Goal: Transaction & Acquisition: Purchase product/service

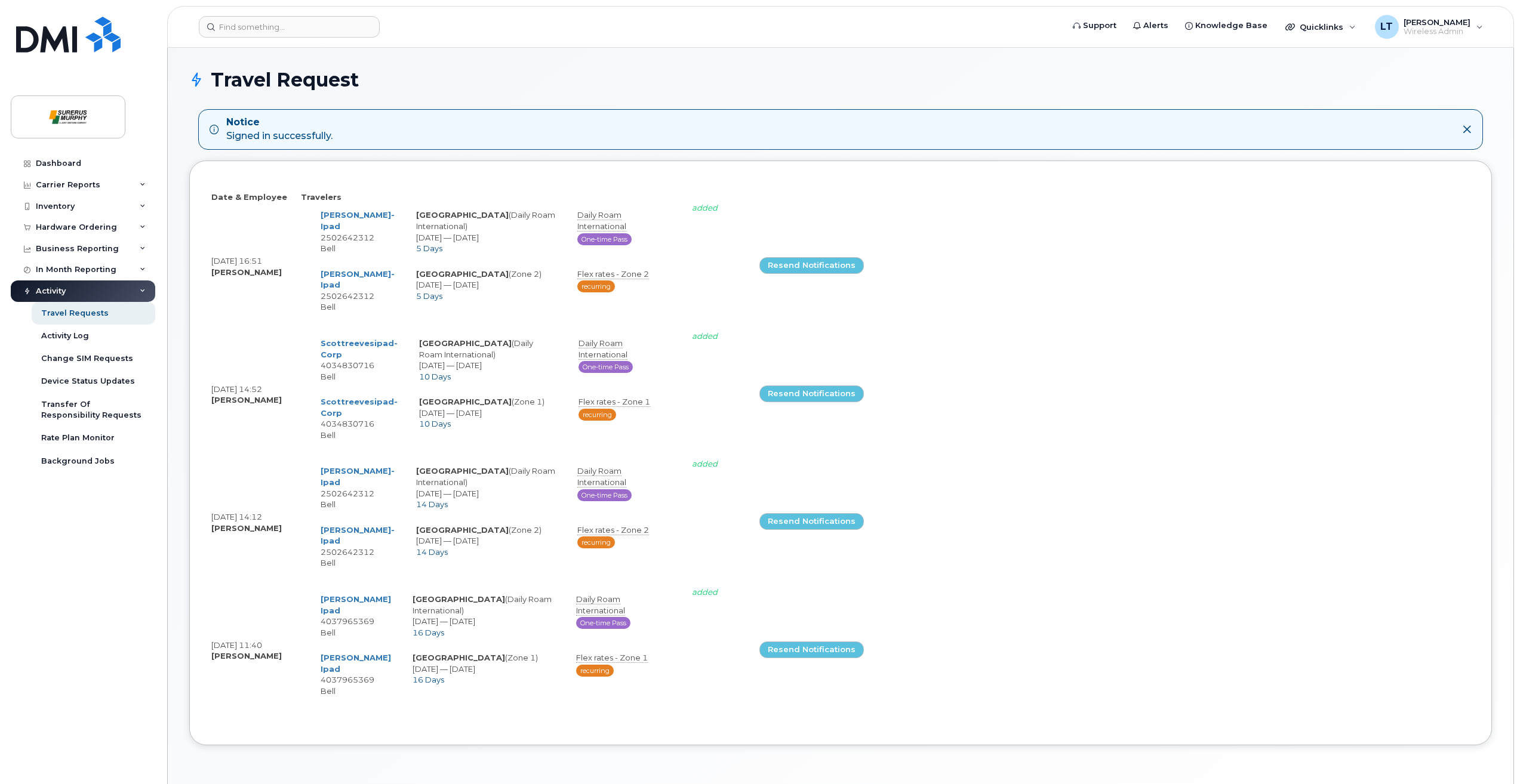
select select
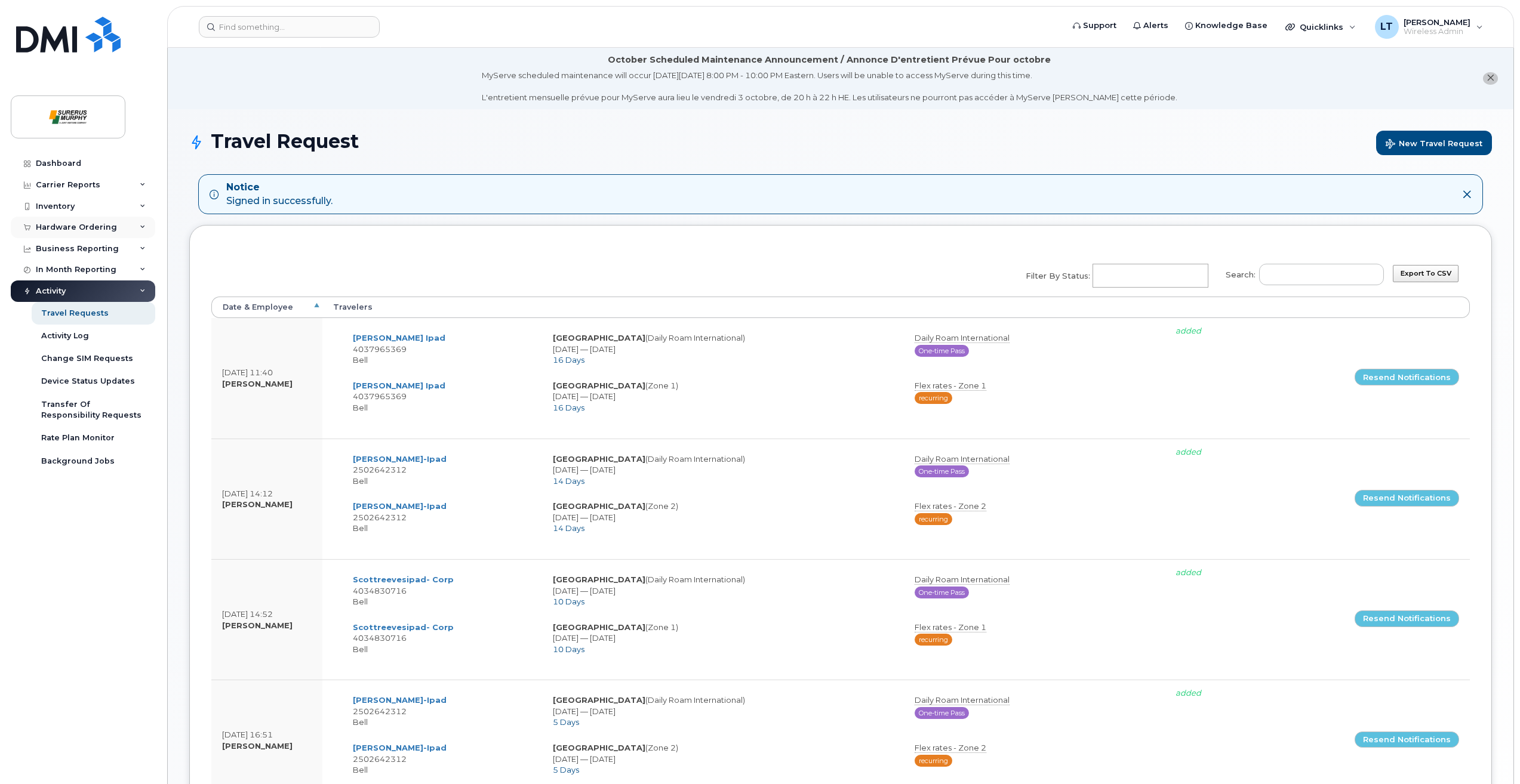
click at [104, 222] on div "Hardware Ordering" at bounding box center [76, 227] width 81 height 10
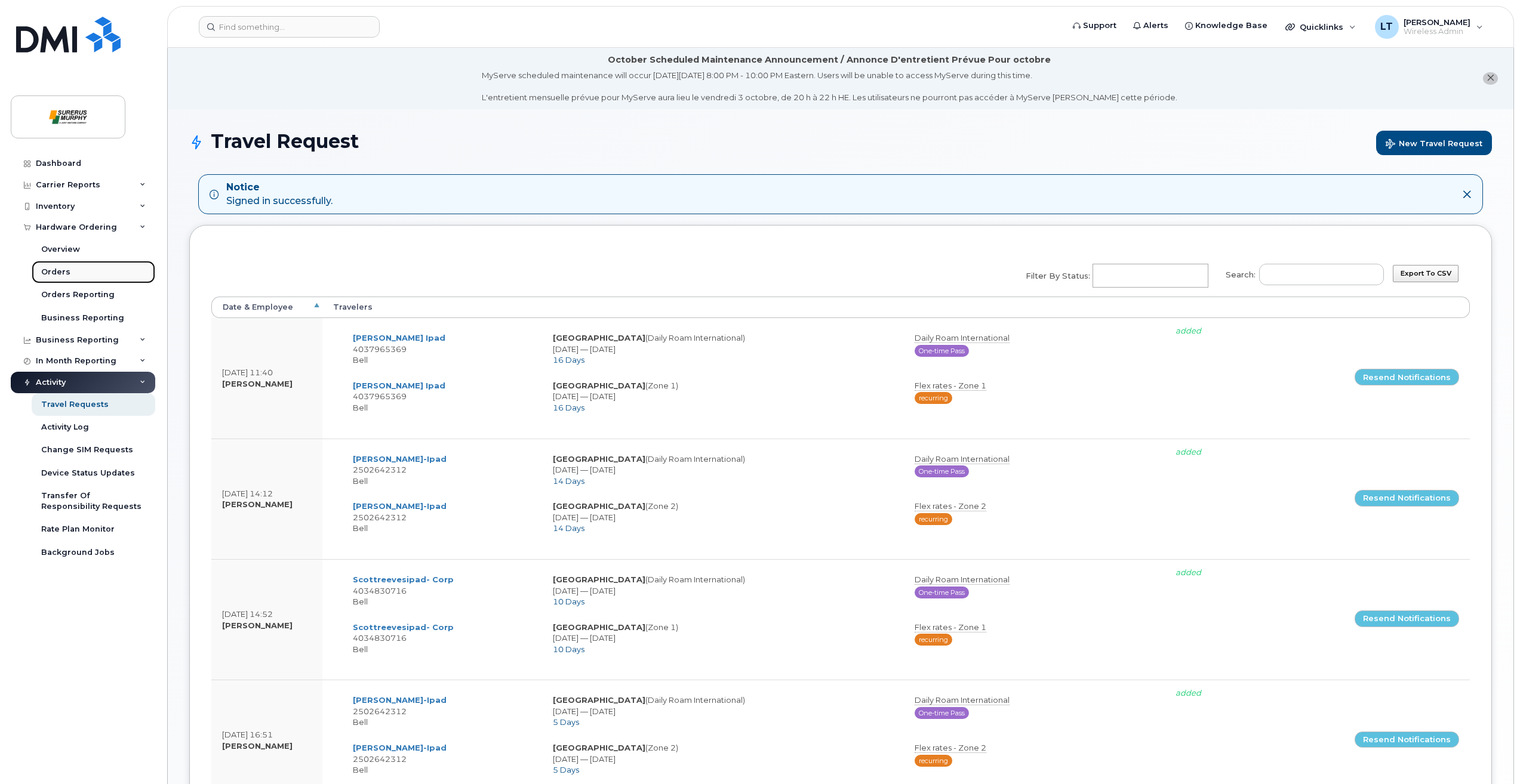
click at [93, 282] on link "Orders" at bounding box center [93, 272] width 123 height 23
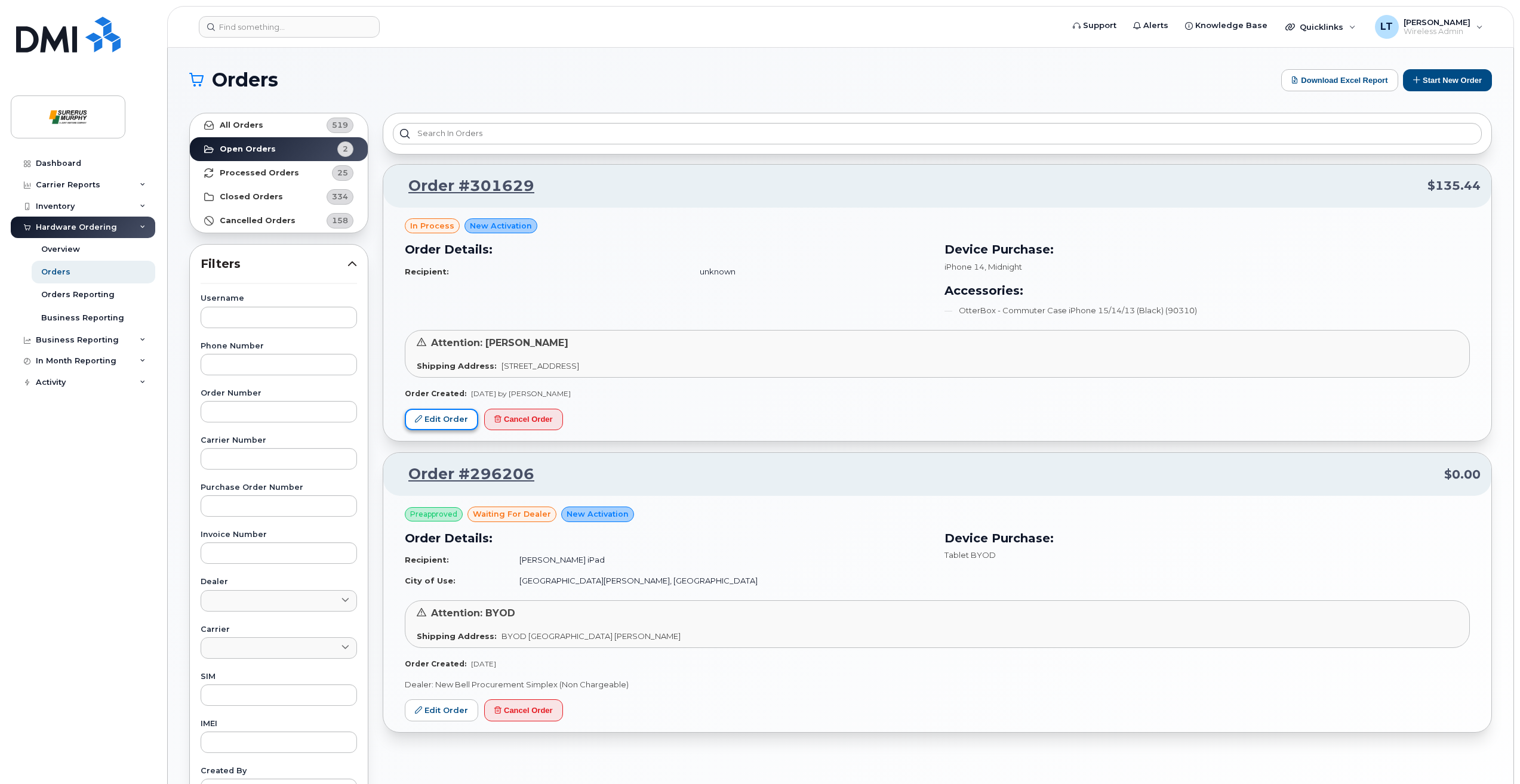
click at [466, 410] on link "Edit Order" at bounding box center [441, 420] width 73 height 22
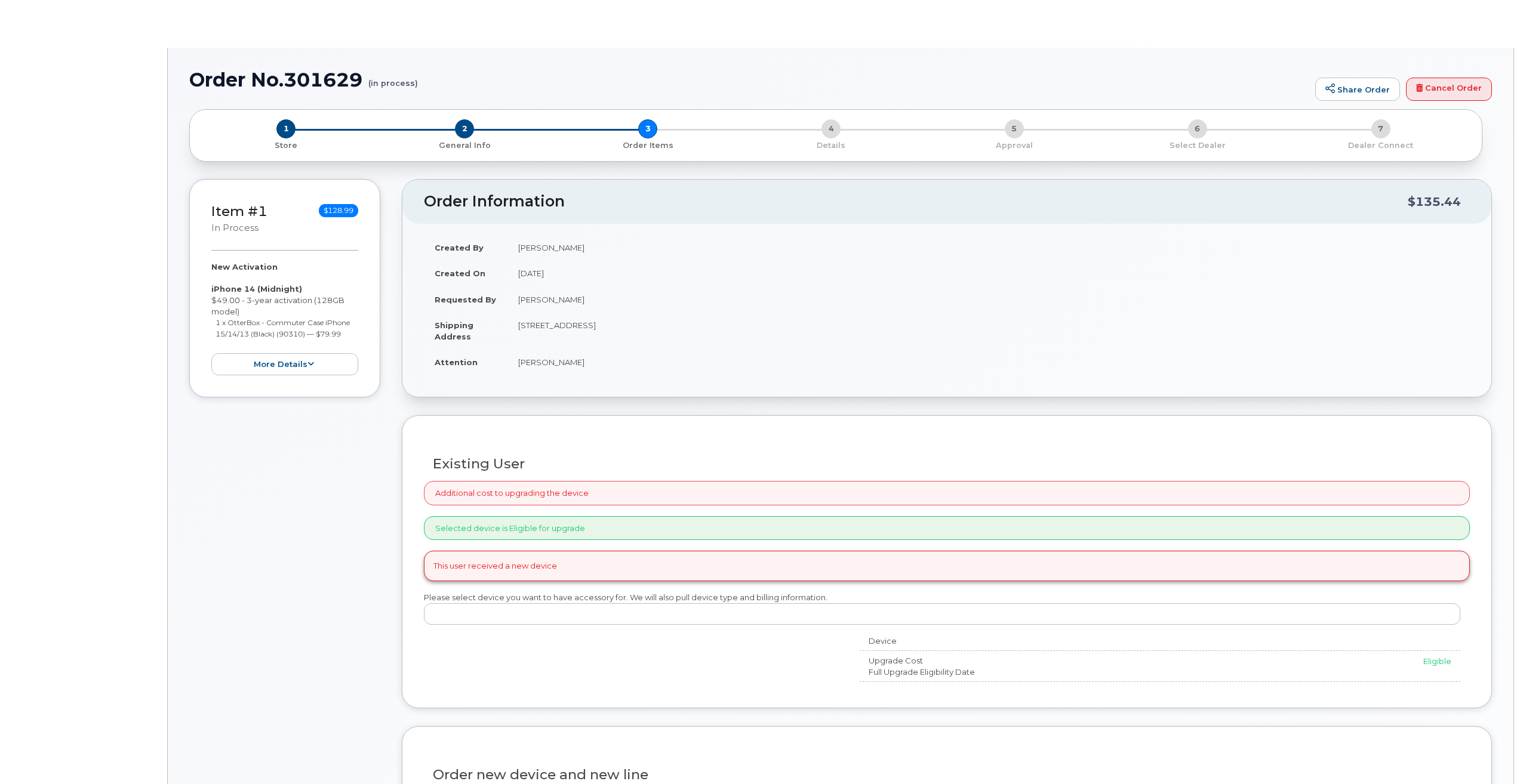
radio input "true"
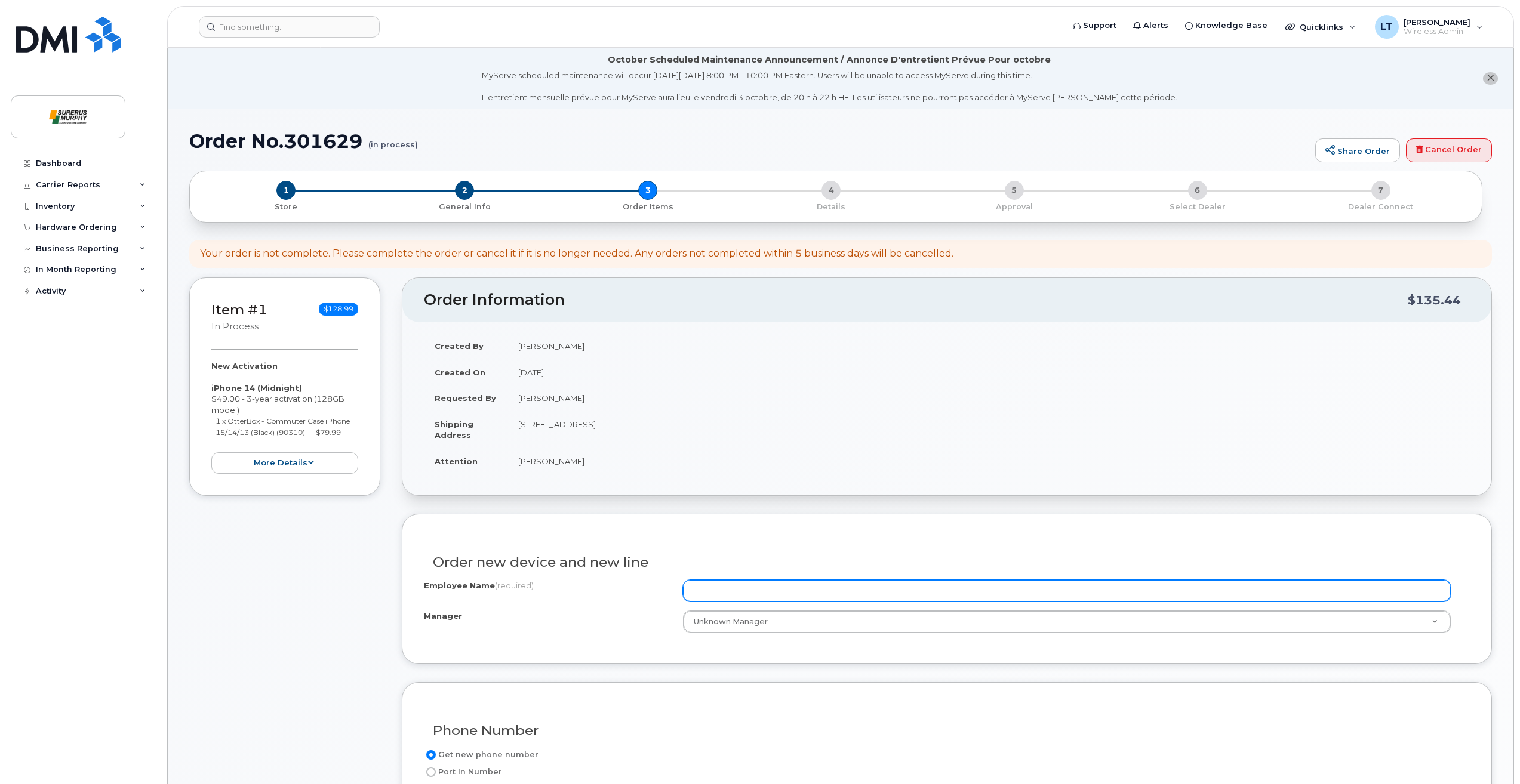
click at [742, 599] on input "Employee Name (required)" at bounding box center [1067, 590] width 767 height 21
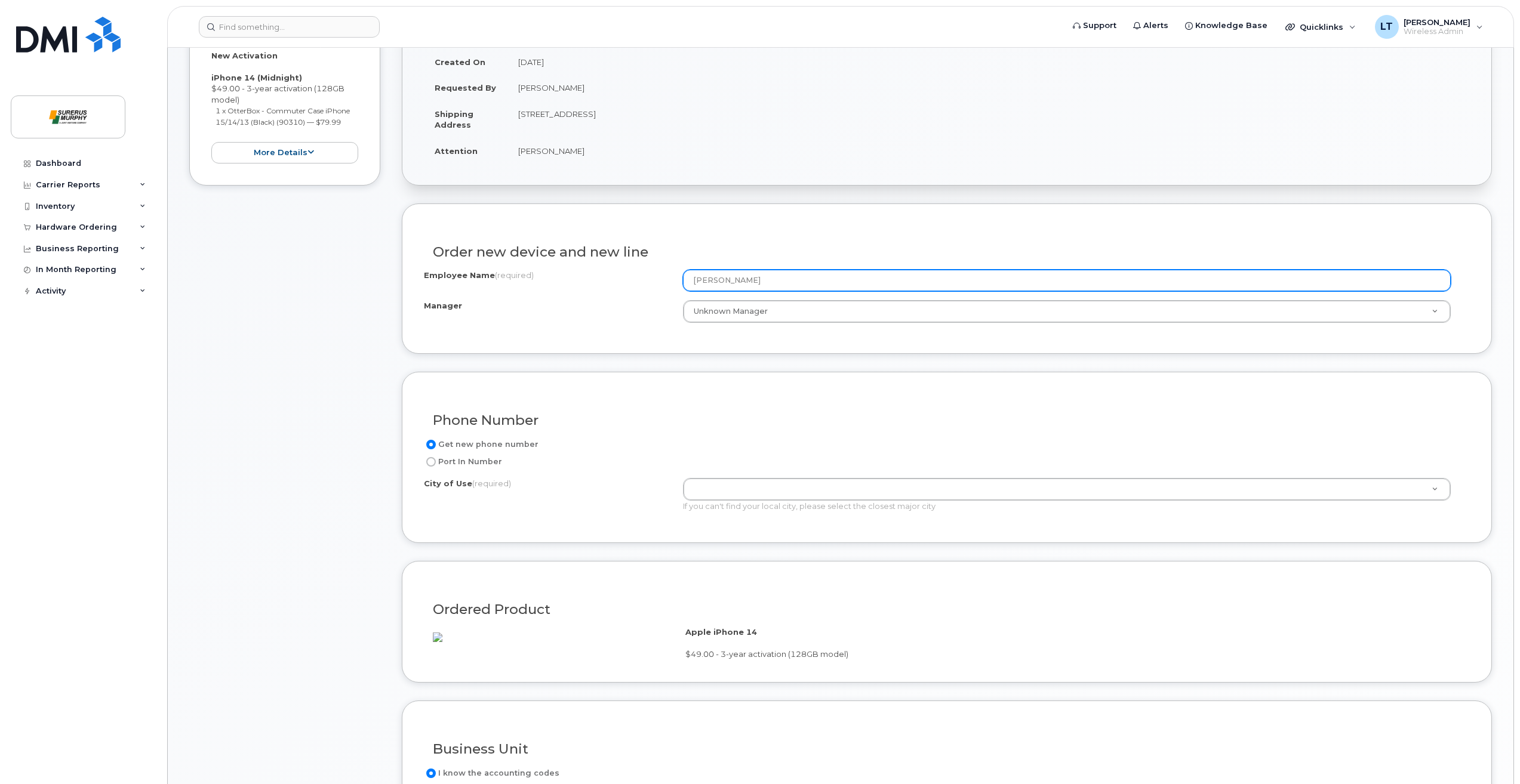
scroll to position [358, 0]
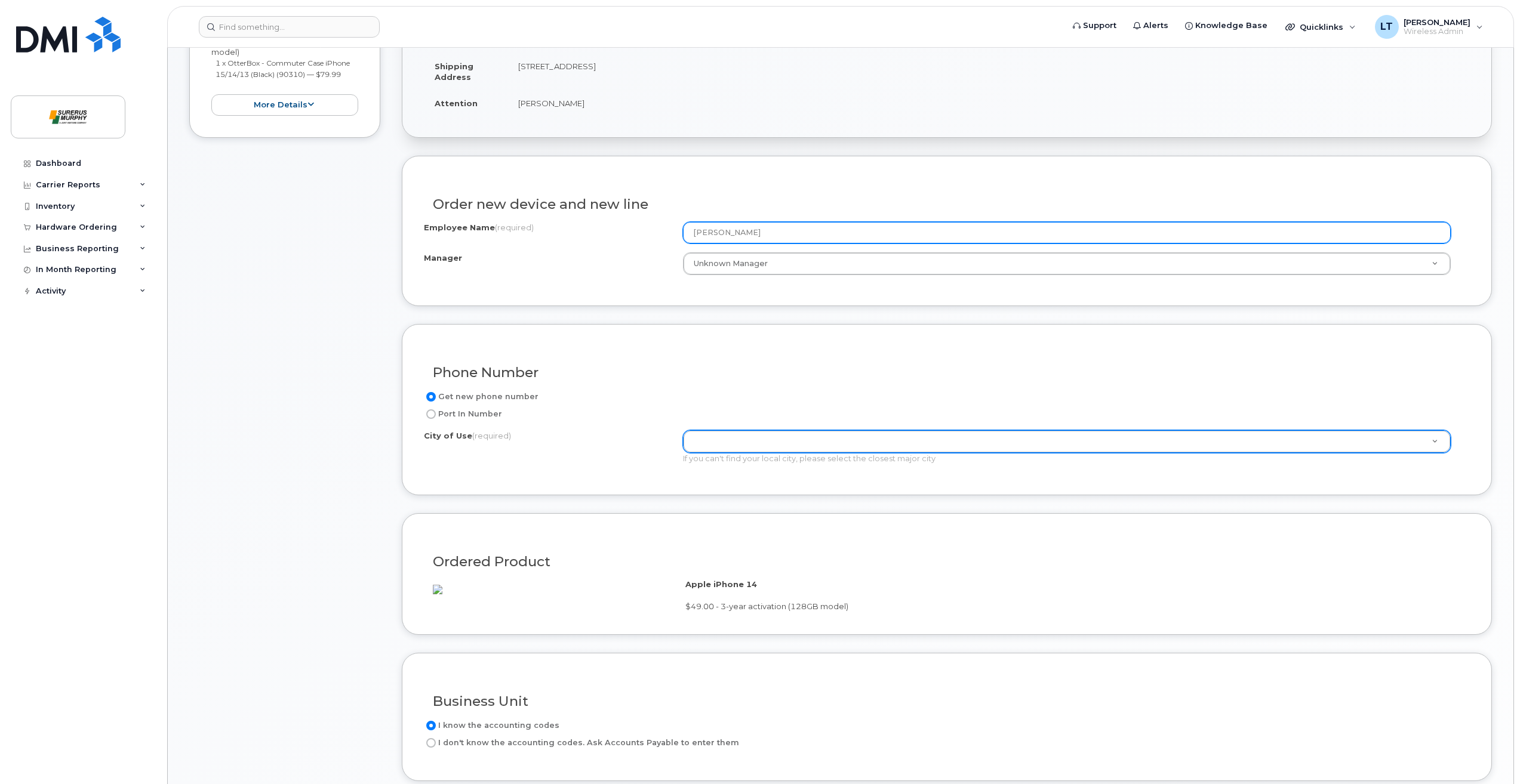
type input "[PERSON_NAME]"
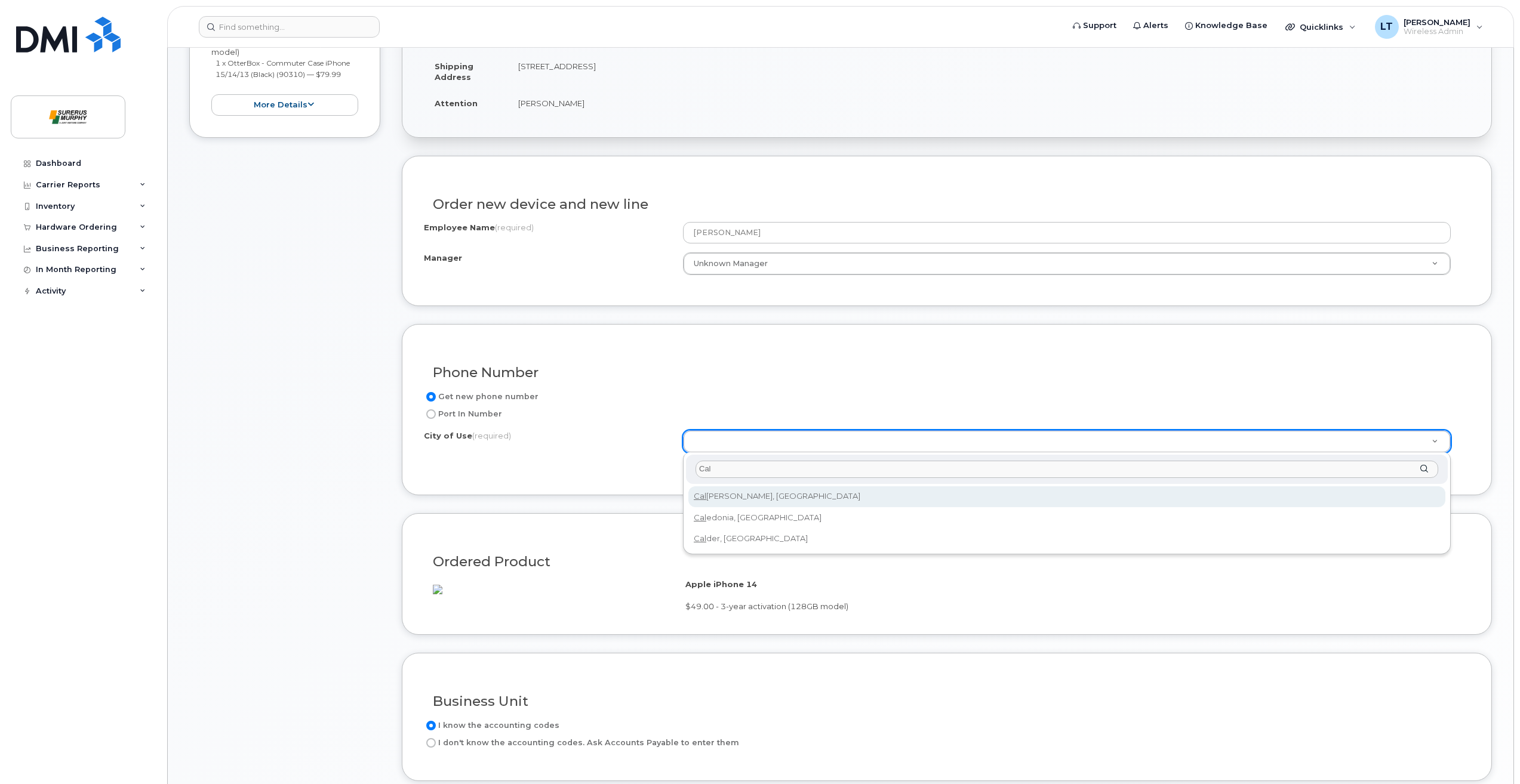
type input "Cal"
type input "88"
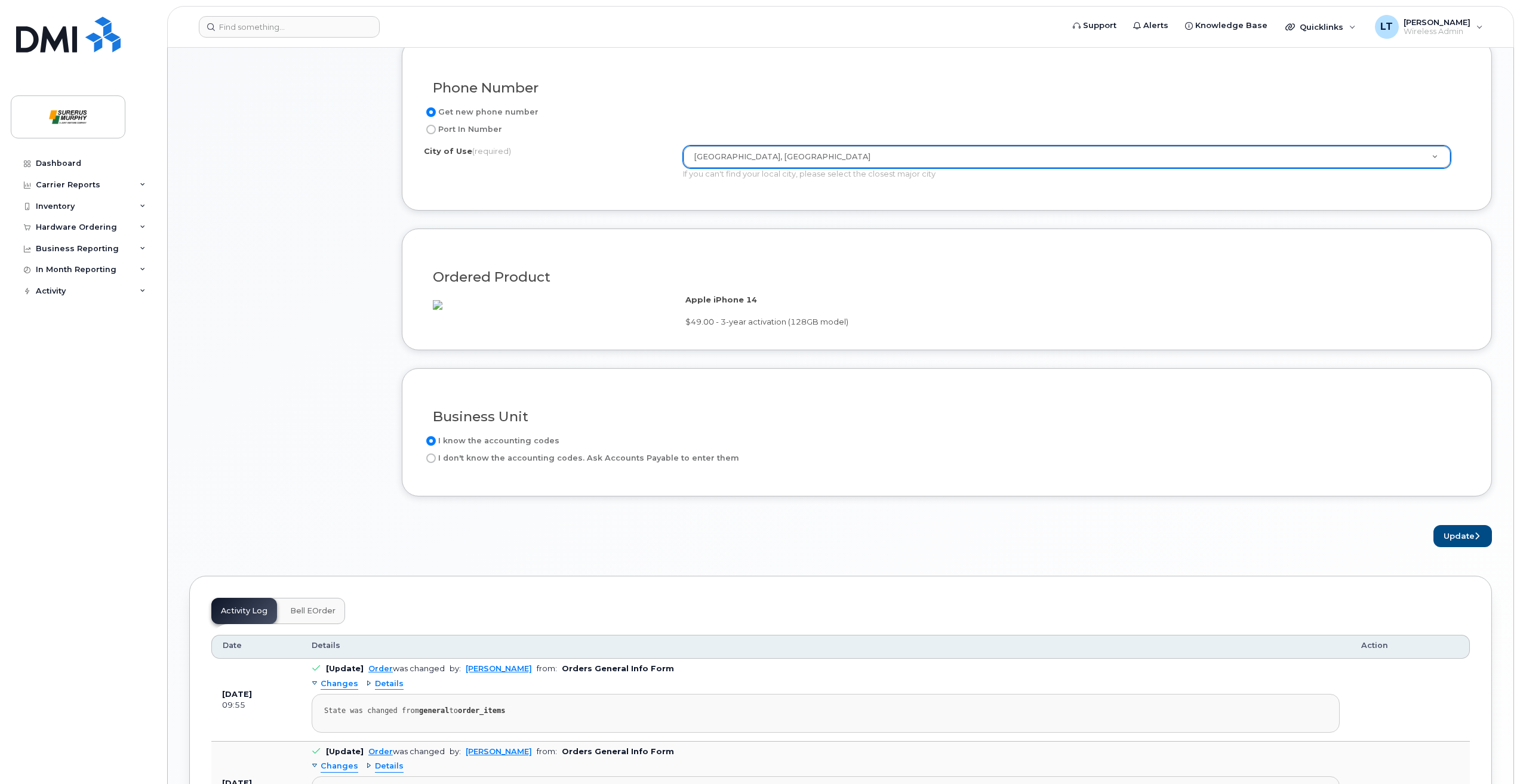
scroll to position [895, 0]
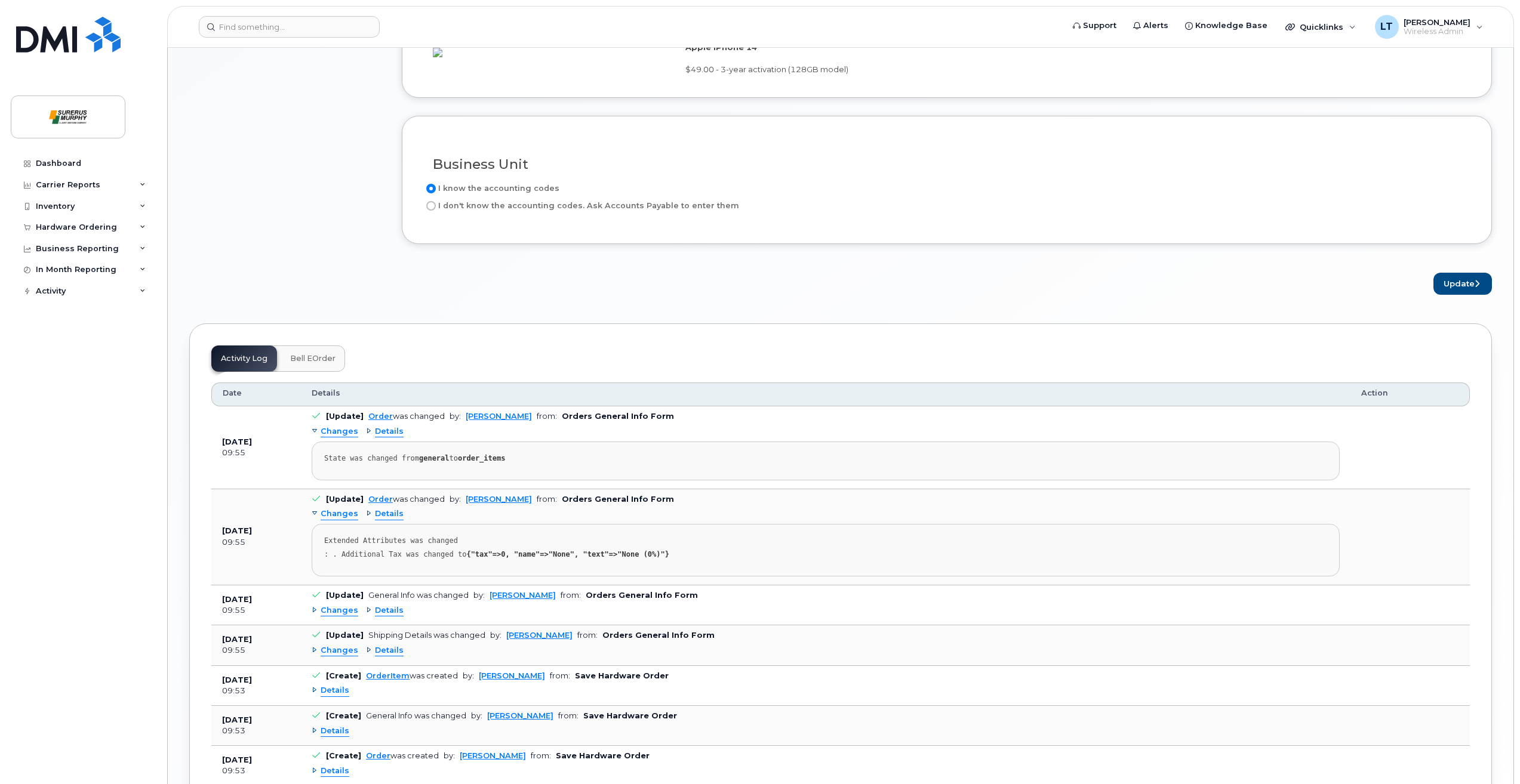
click at [1456, 318] on div "× Share This Order If you want to allow others to create or edit orders, share …" at bounding box center [841, 52] width 1303 height 1553
click at [1461, 295] on button "Update" at bounding box center [1462, 284] width 58 height 22
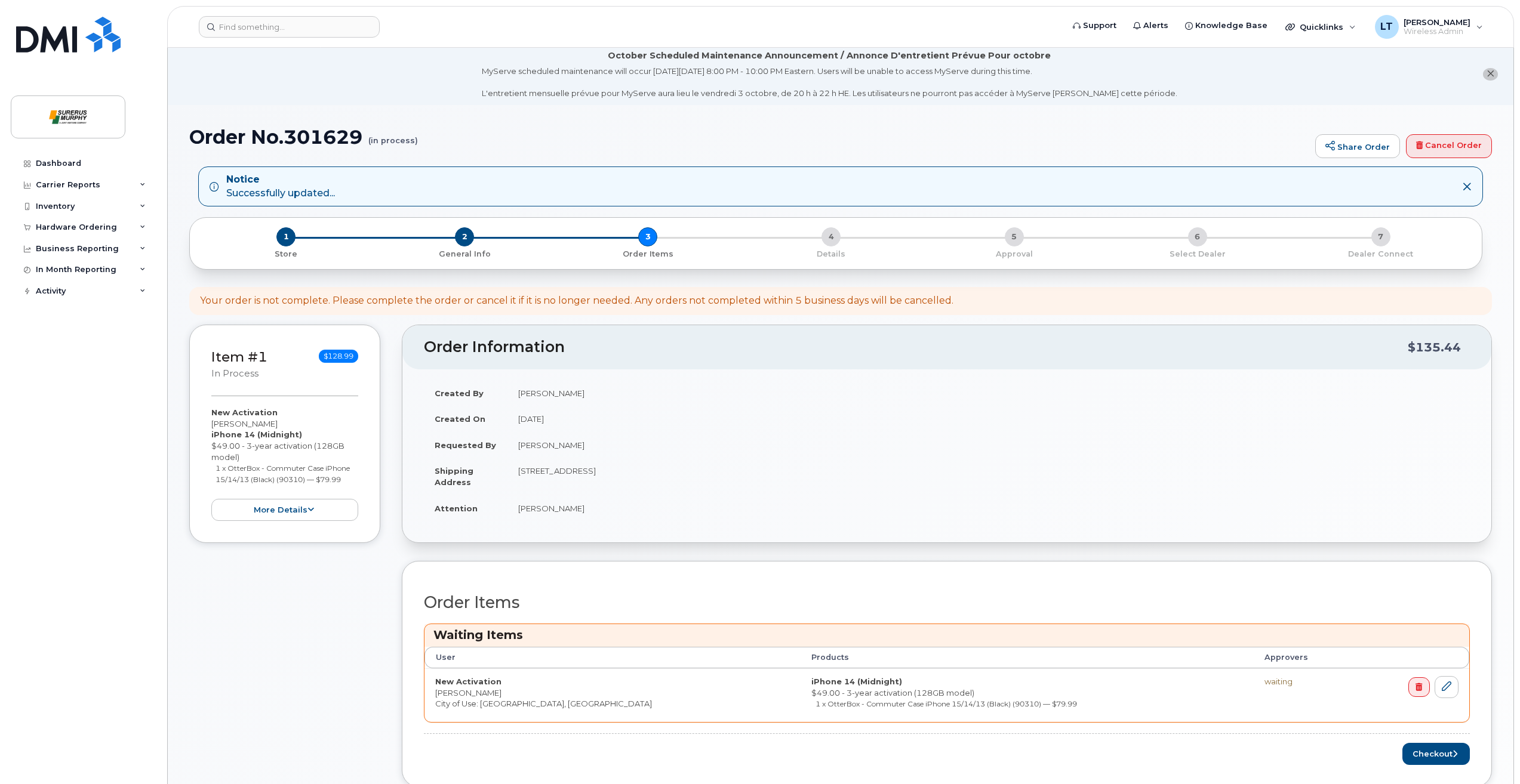
scroll to position [477, 0]
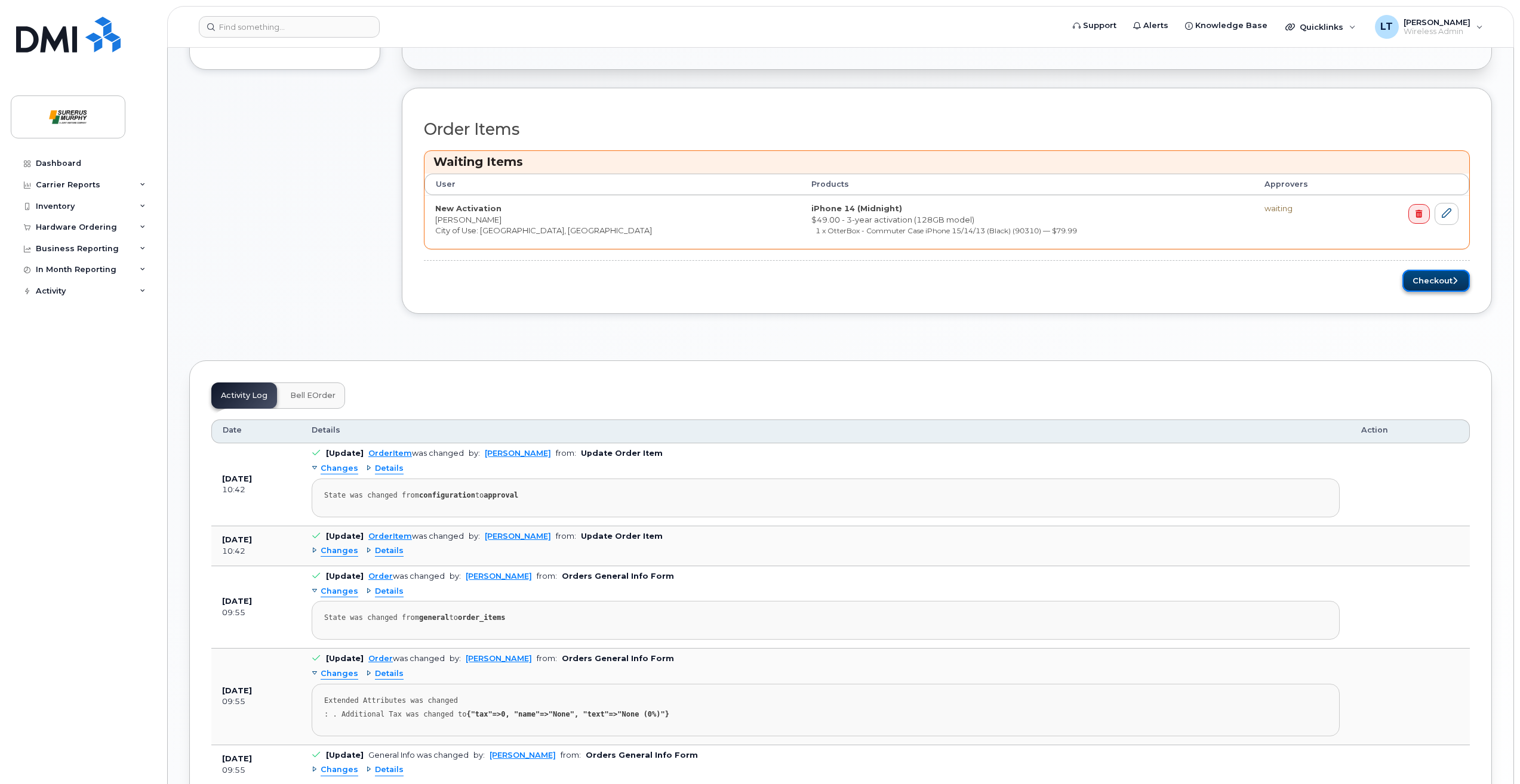
click at [1435, 284] on button "Checkout" at bounding box center [1436, 281] width 67 height 22
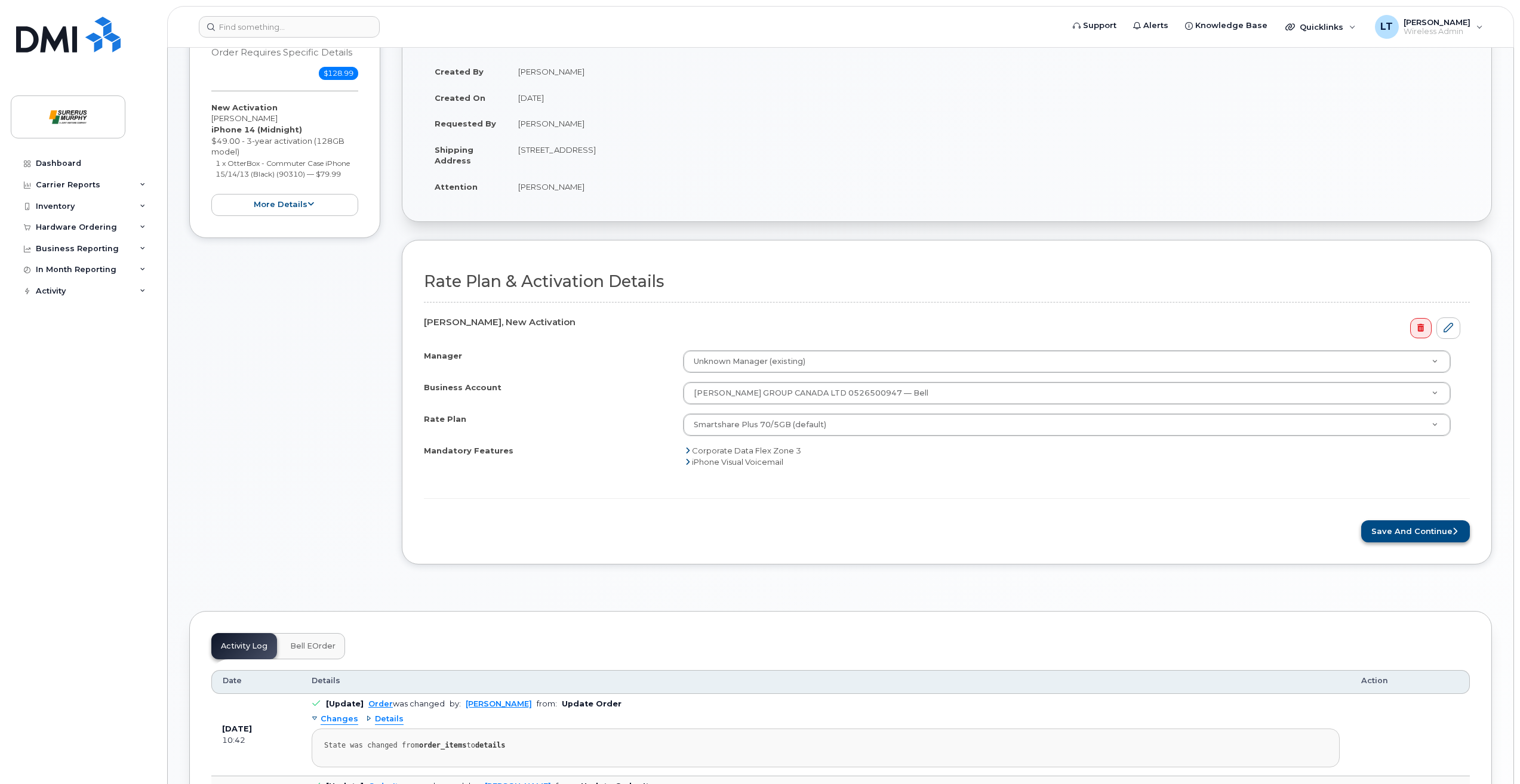
scroll to position [224, 0]
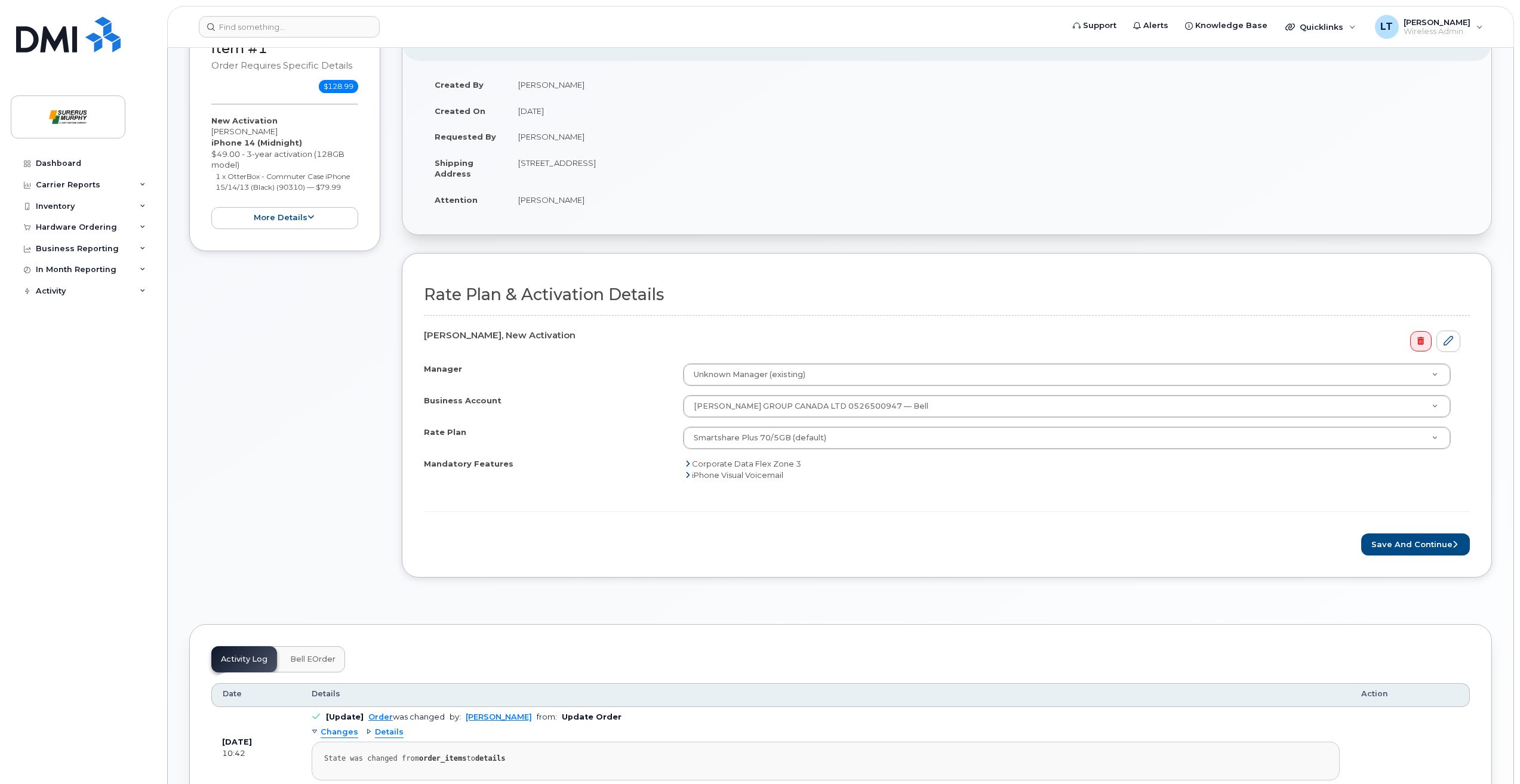
click at [1459, 533] on form "Rate Plan & Activation Details [PERSON_NAME], New Activation Manager Unknown Ma…" at bounding box center [946, 420] width 1046 height 270
click at [1456, 541] on icon "submit" at bounding box center [1455, 545] width 4 height 7
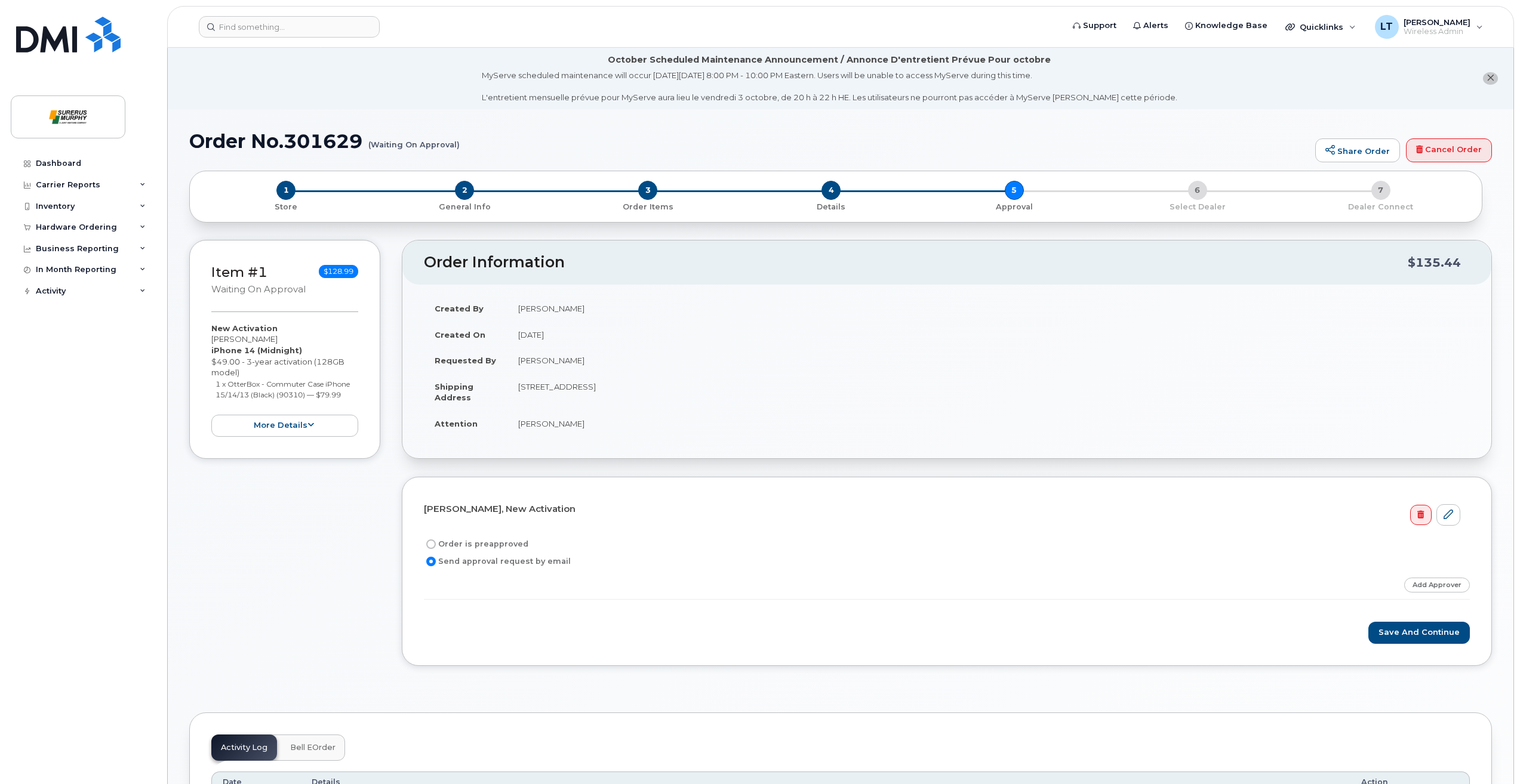
click at [436, 544] on label "Order is preapproved" at bounding box center [475, 544] width 104 height 14
click at [435, 544] on input "Order is preapproved" at bounding box center [431, 544] width 10 height 10
radio input "true"
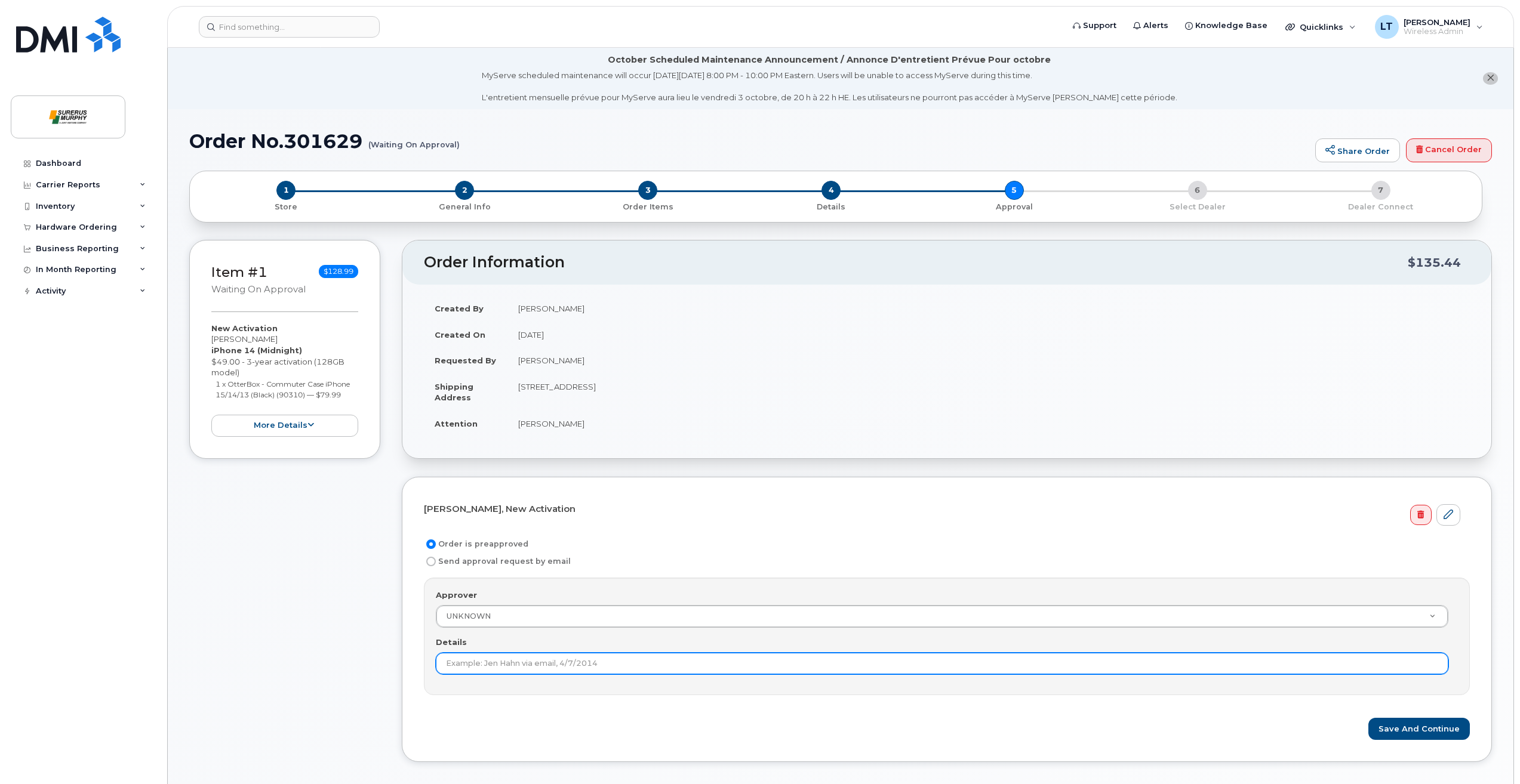
click at [481, 662] on input "Details" at bounding box center [942, 663] width 1013 height 21
type input "preapproved"
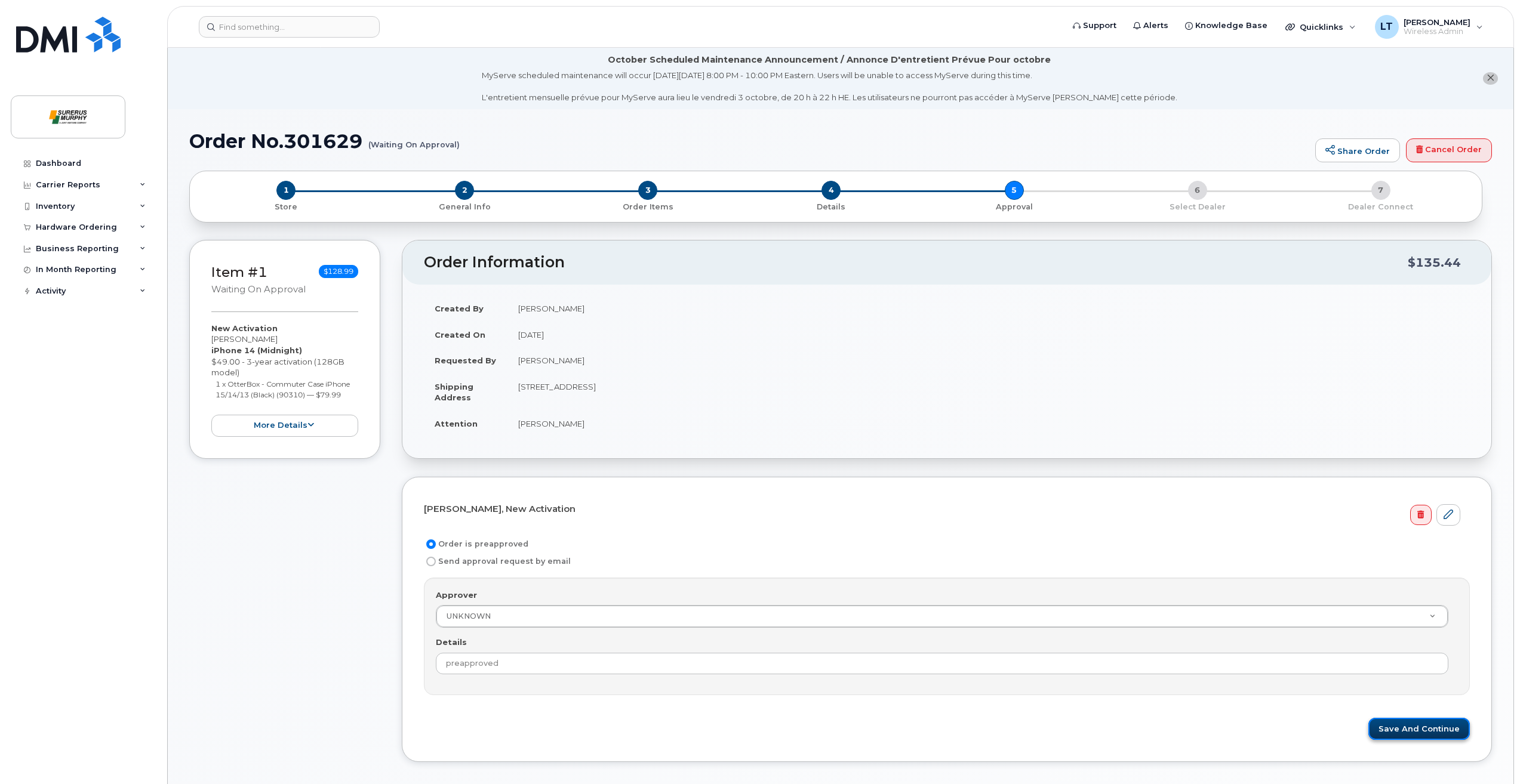
click at [1412, 732] on button "Save and Continue" at bounding box center [1419, 729] width 101 height 22
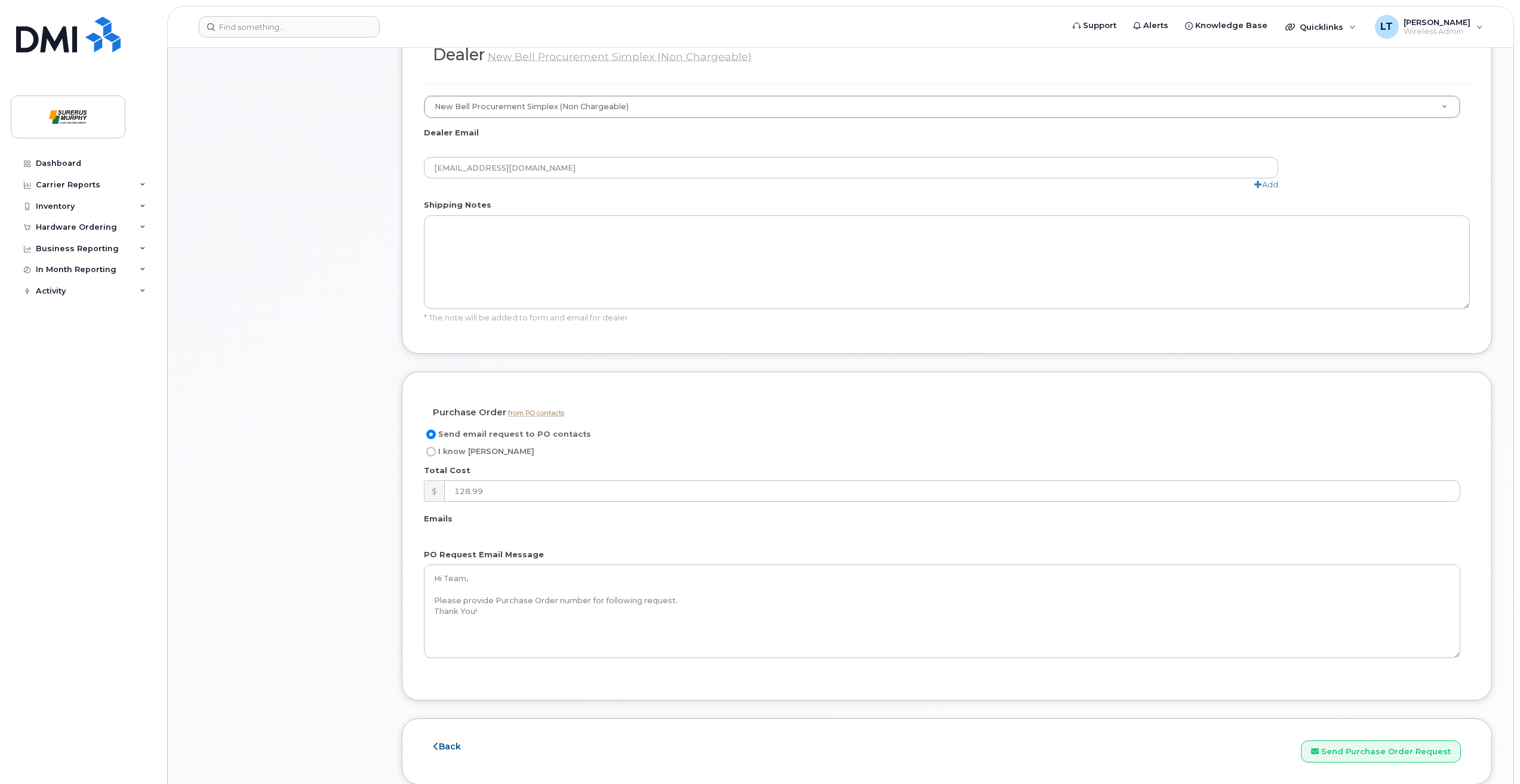
scroll to position [895, 0]
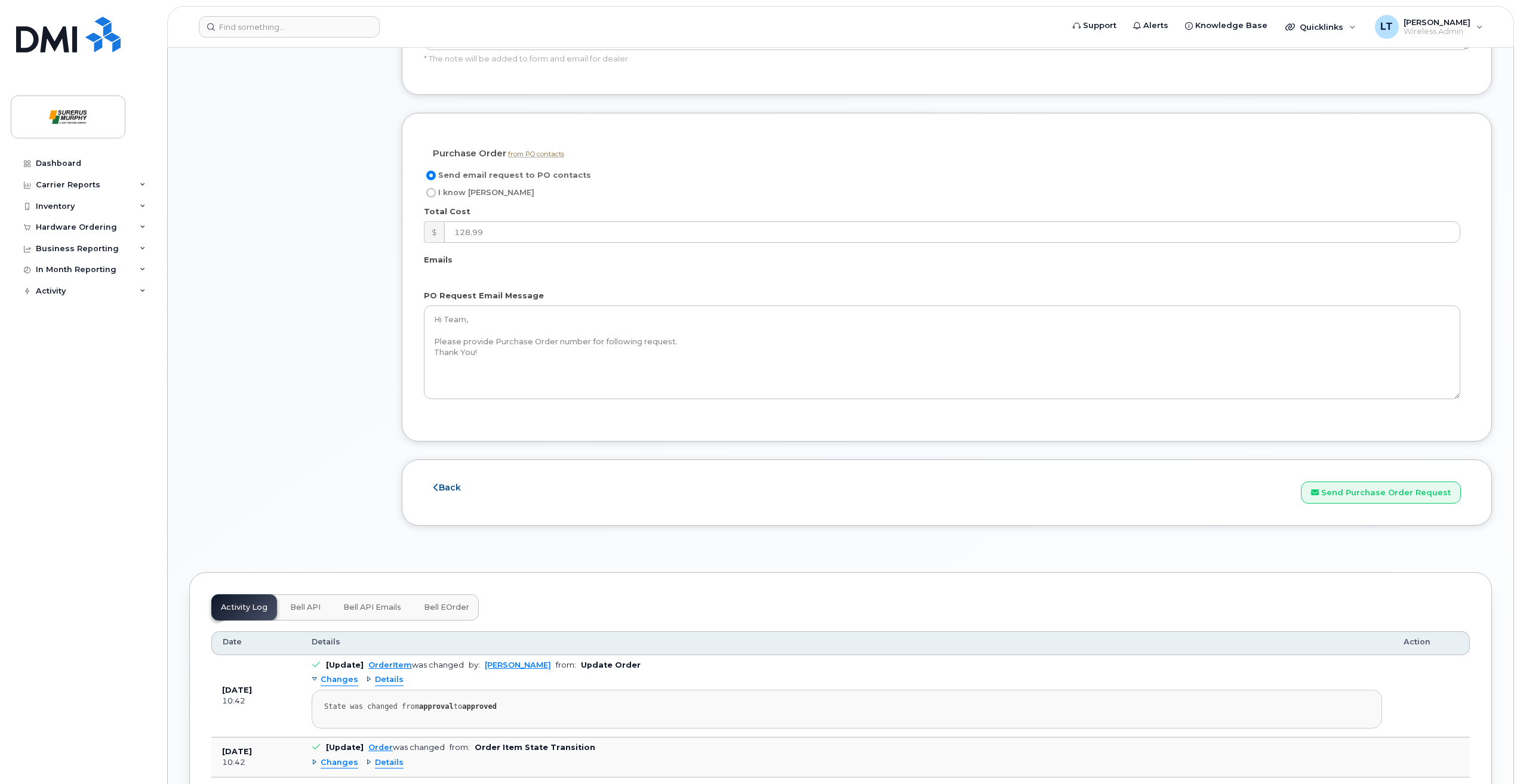
click at [436, 194] on label "I know [PERSON_NAME]" at bounding box center [478, 192] width 110 height 14
click at [435, 194] on input "I know [PERSON_NAME]" at bounding box center [431, 192] width 10 height 10
radio input "true"
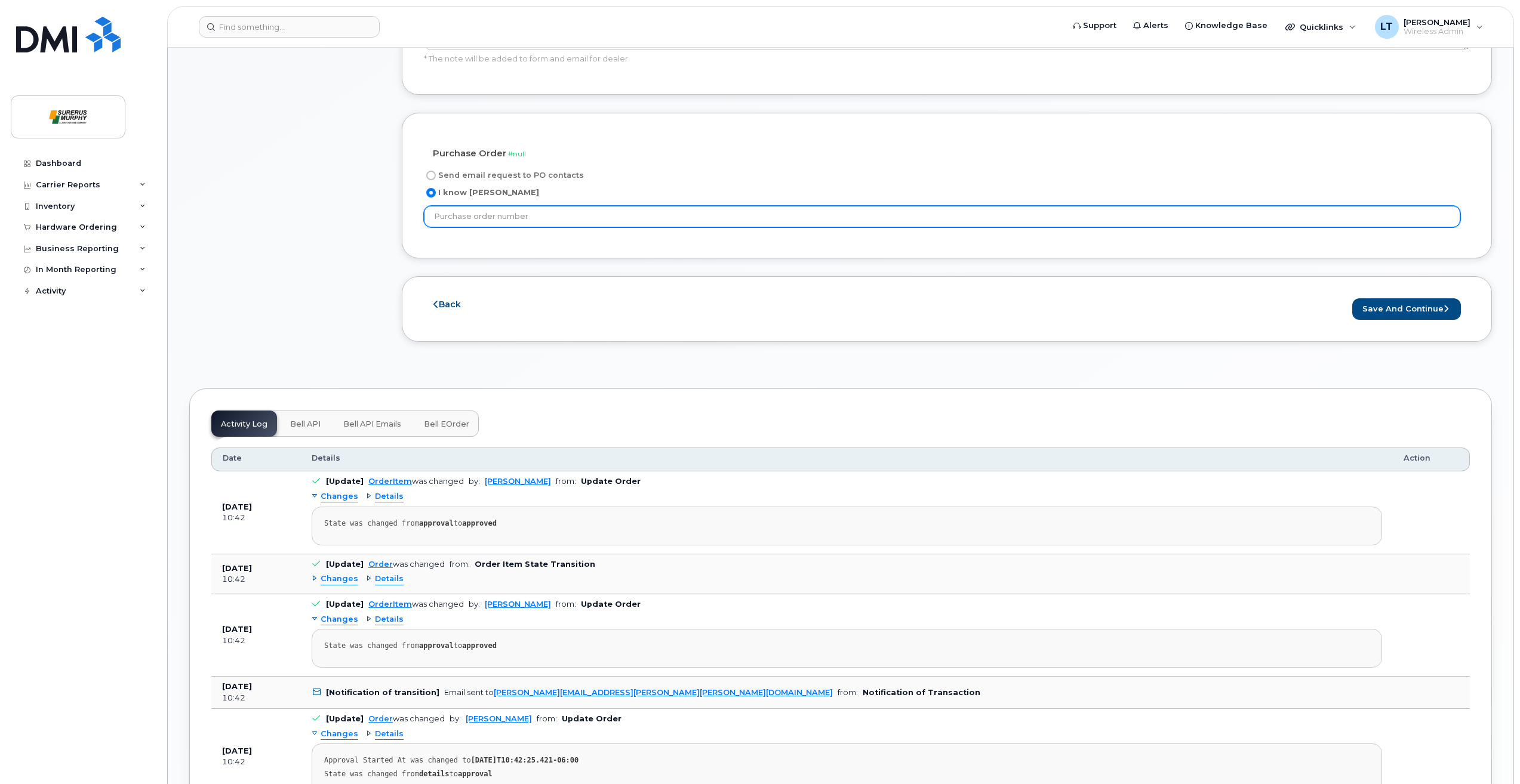
click at [559, 221] on input "text" at bounding box center [942, 217] width 1036 height 21
type input "ITPO#2456"
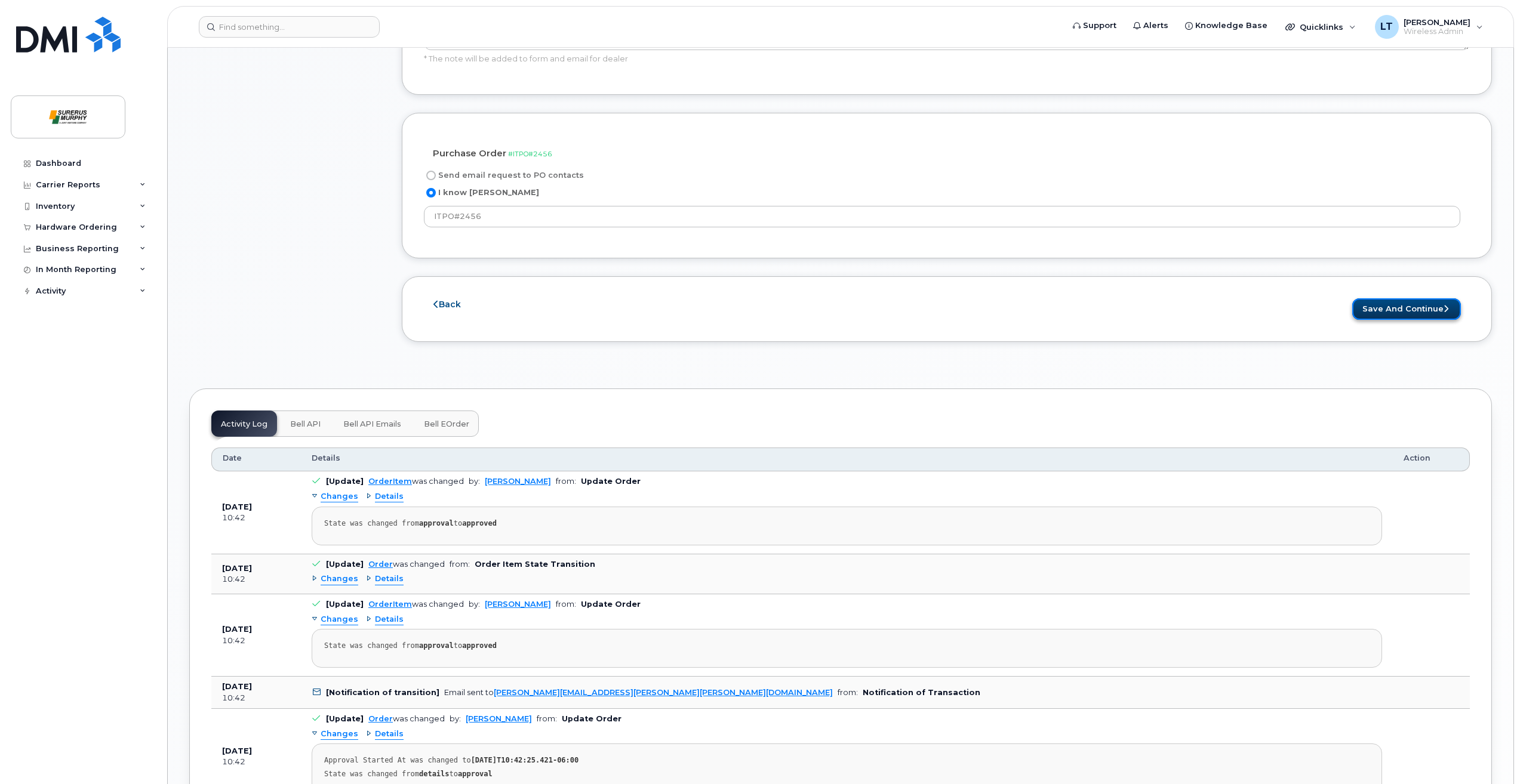
click at [1404, 308] on button "Save and Continue" at bounding box center [1406, 310] width 109 height 22
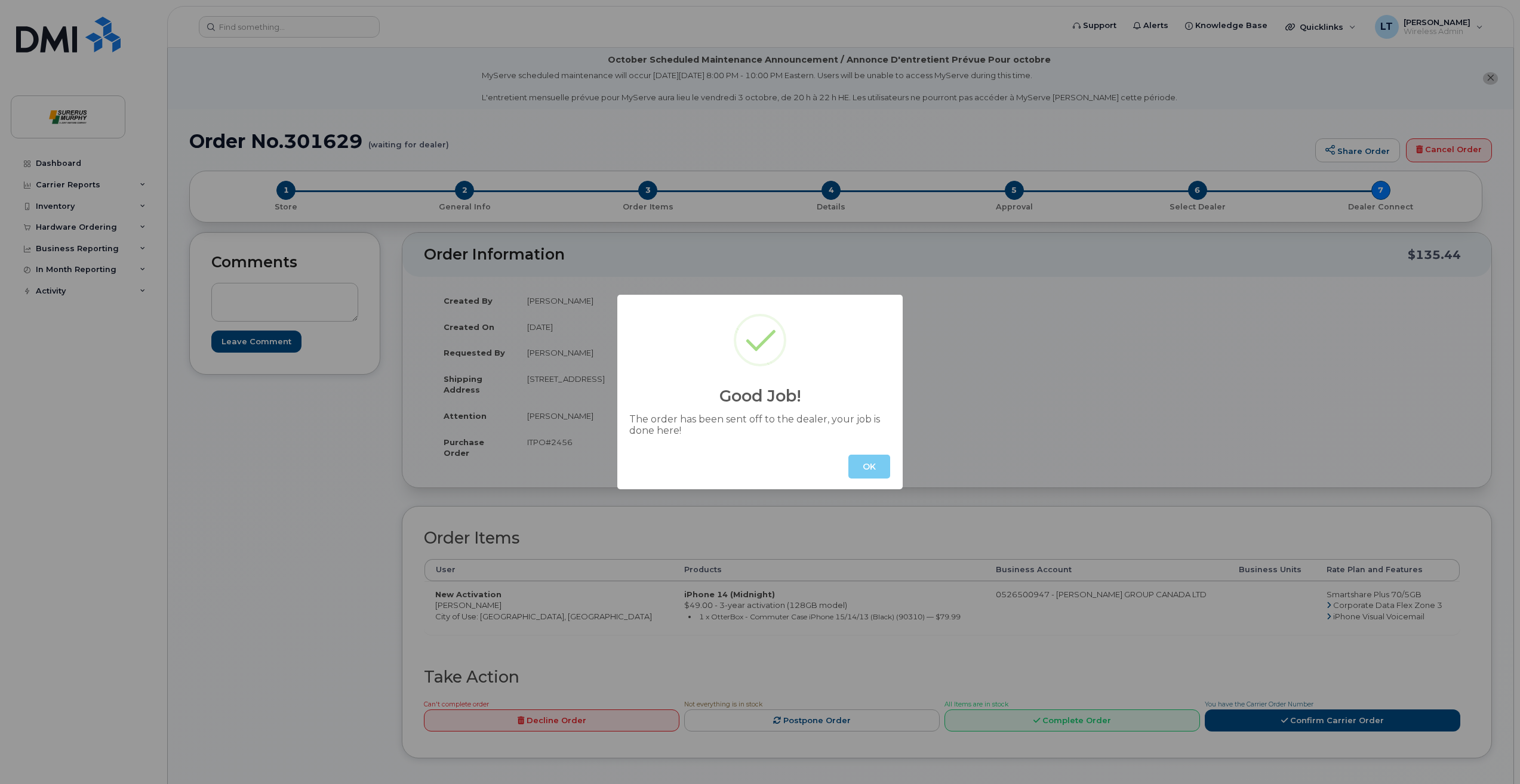
click at [857, 468] on button "OK" at bounding box center [869, 466] width 42 height 24
